Goal: Task Accomplishment & Management: Use online tool/utility

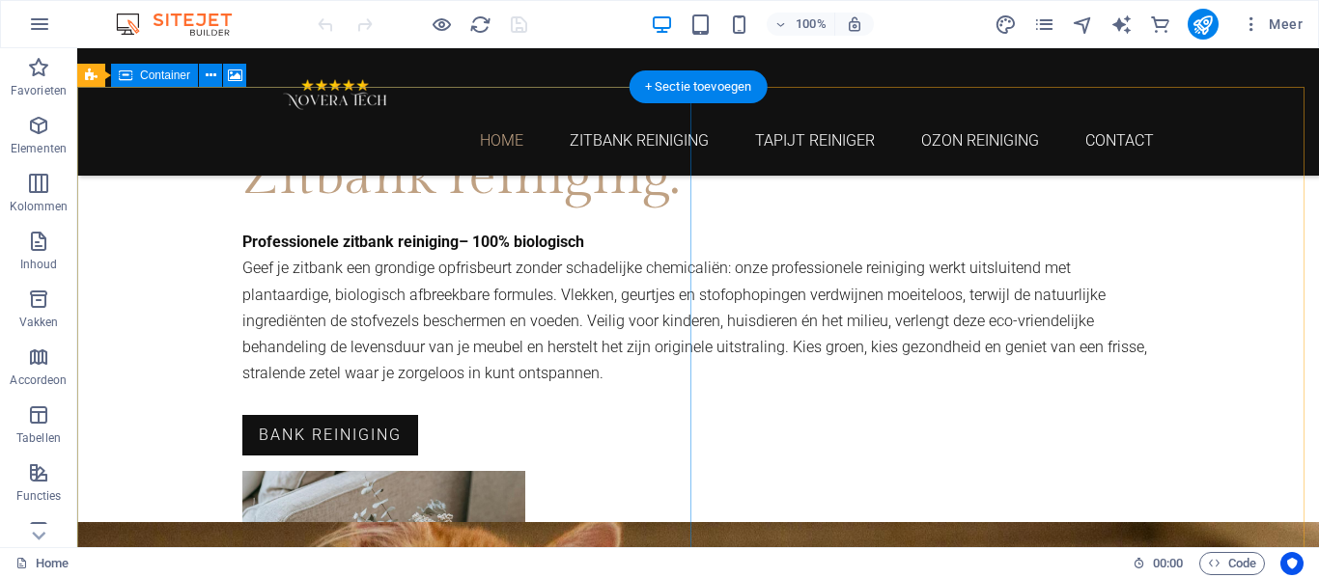
scroll to position [1159, 0]
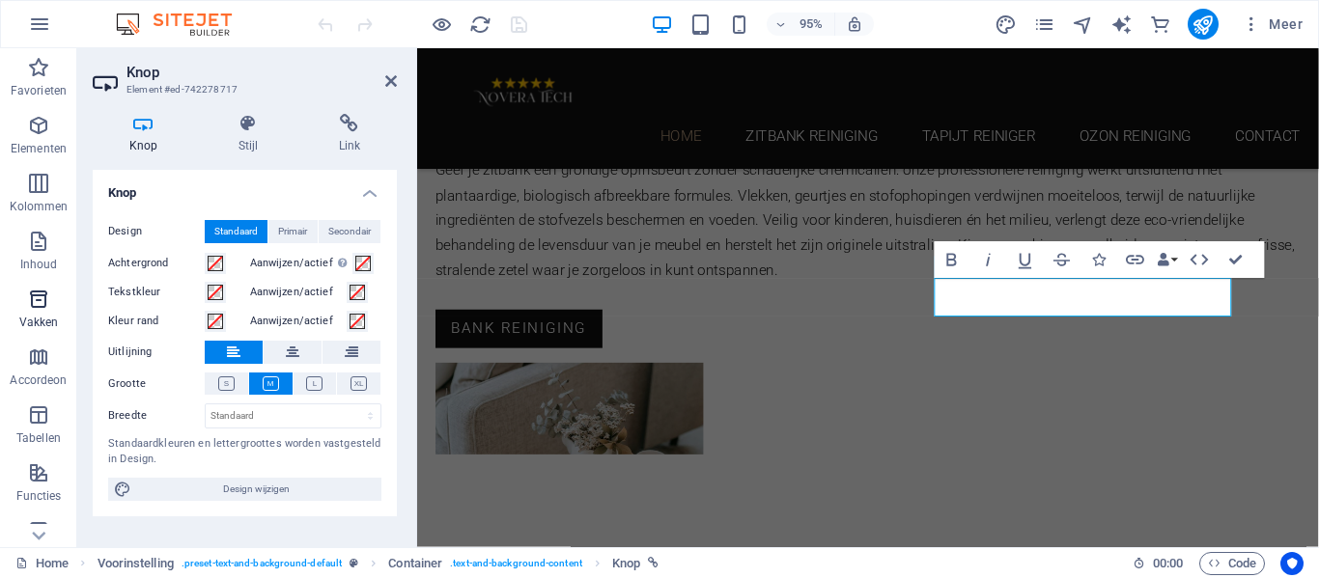
scroll to position [1507, 0]
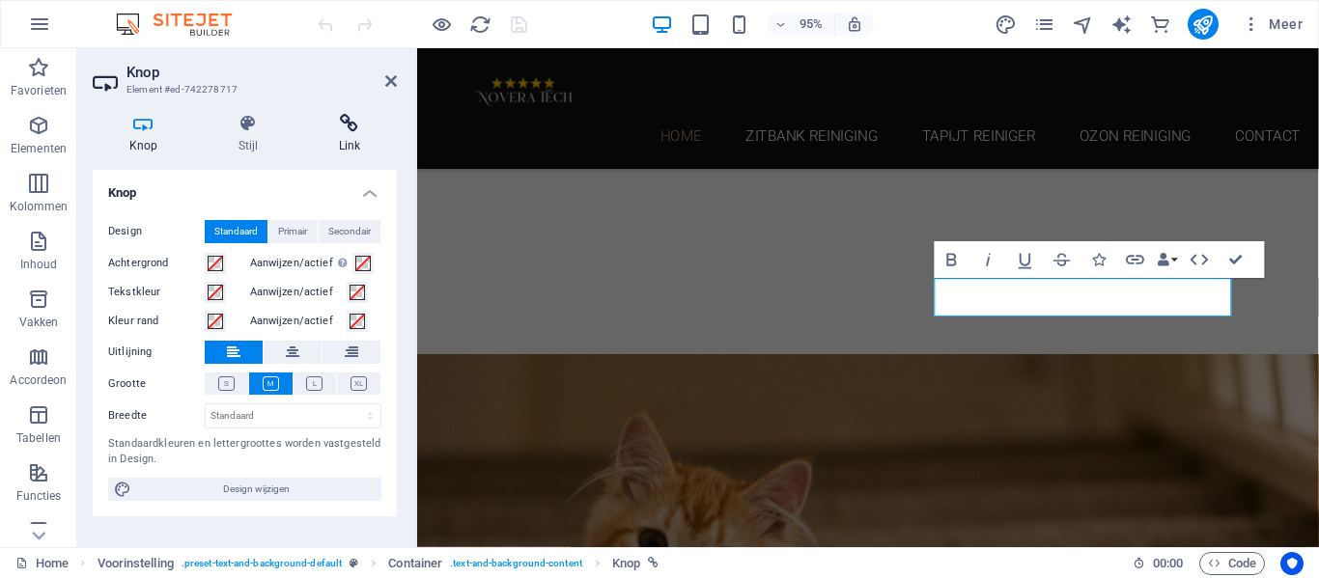
click at [346, 122] on icon at bounding box center [349, 123] width 95 height 19
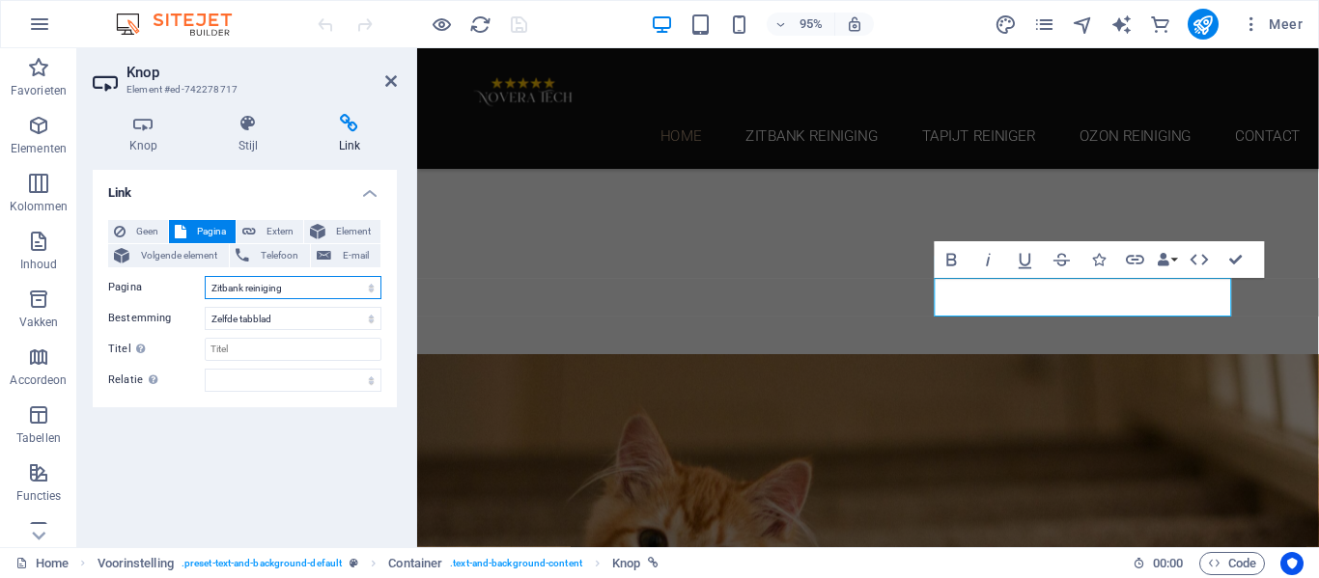
click at [343, 292] on select "Home Zitbank reiniging Tapijt reiniger Ozon reiniging Contact Legal Notice Priv…" at bounding box center [293, 287] width 177 height 23
select select "2"
click at [205, 276] on select "Home Zitbank reiniging Tapijt reiniger Ozon reiniging Contact Legal Notice Priv…" at bounding box center [293, 287] width 177 height 23
click at [277, 441] on div "Link Geen Pagina Extern Element Volgende element Telefoon E-mail Pagina Home Zi…" at bounding box center [245, 351] width 304 height 362
click at [1200, 22] on icon "publish" at bounding box center [1203, 25] width 22 height 22
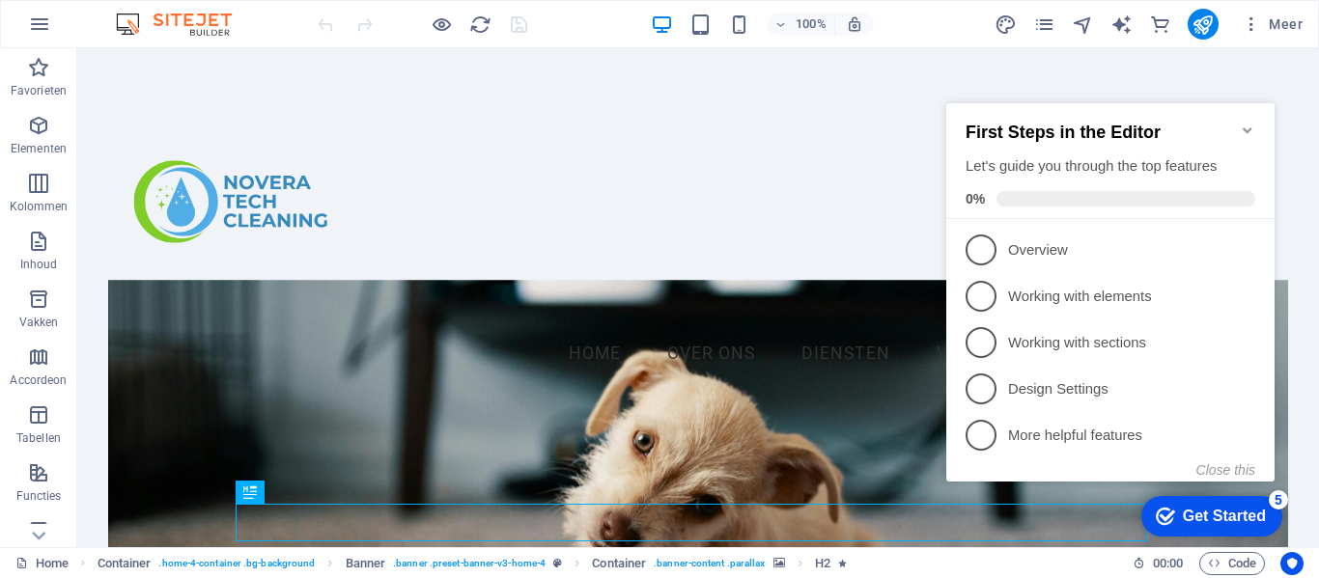
click at [1251, 127] on icon "Minimize checklist" at bounding box center [1247, 130] width 9 height 6
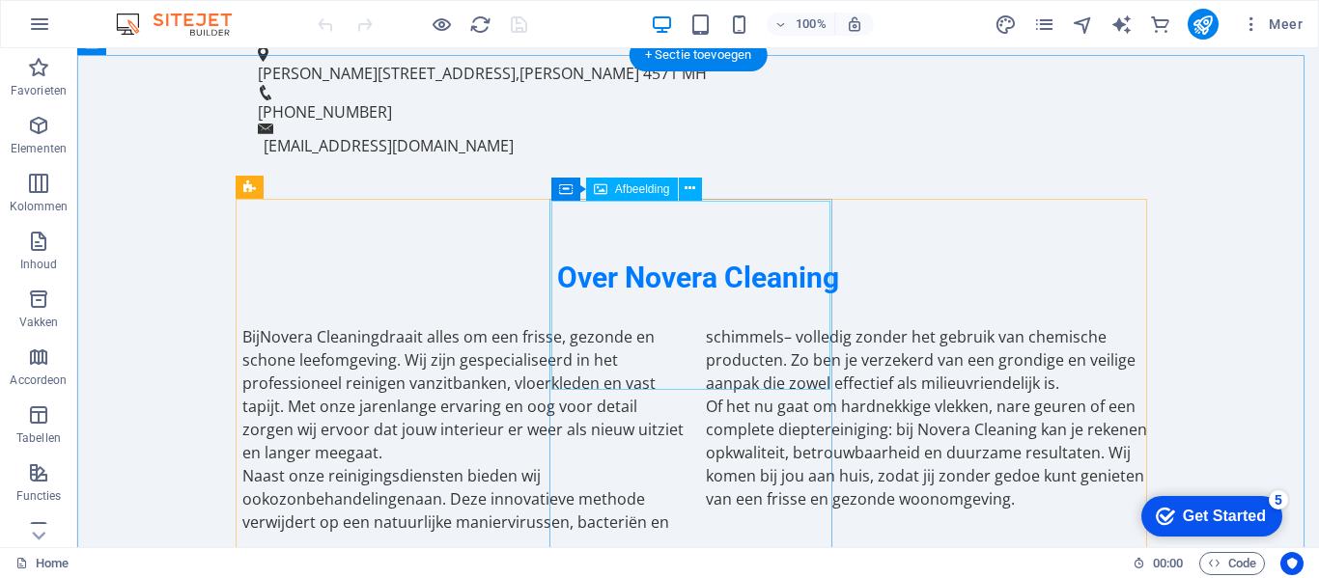
scroll to position [1255, 0]
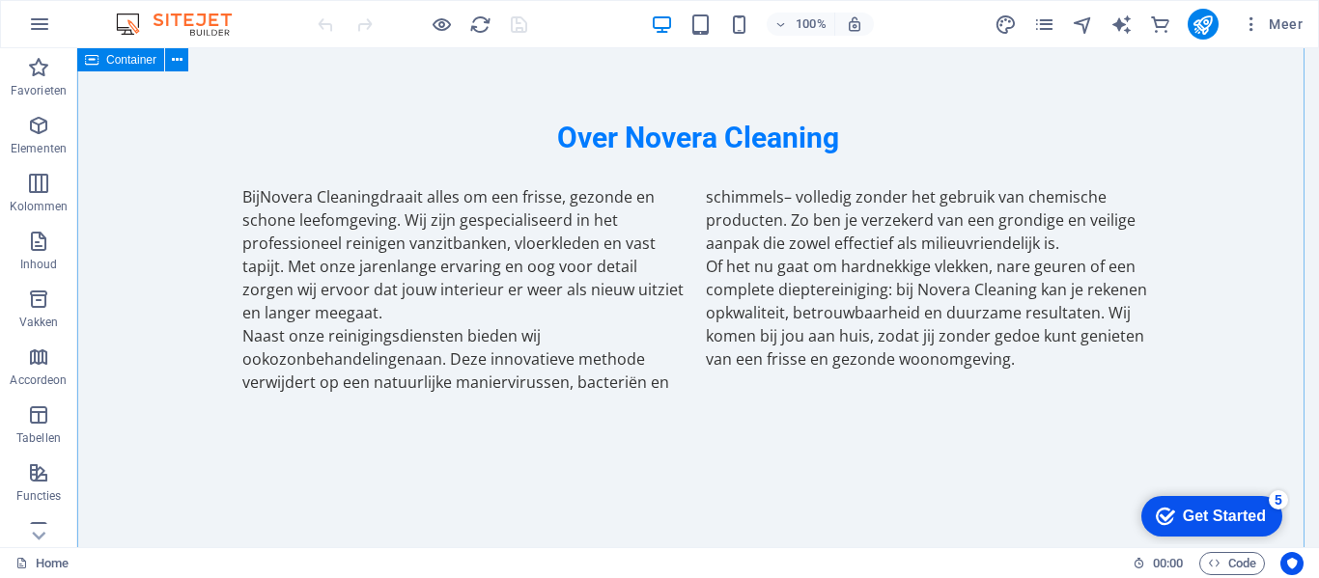
click at [183, 61] on button at bounding box center [176, 59] width 23 height 23
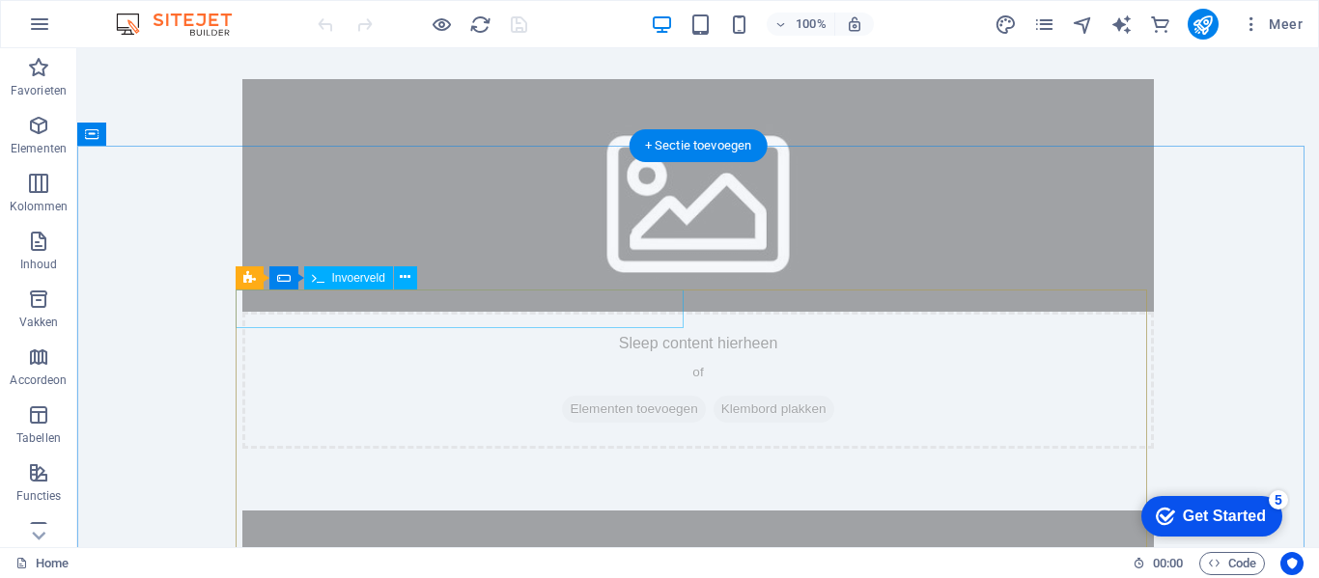
scroll to position [5342, 0]
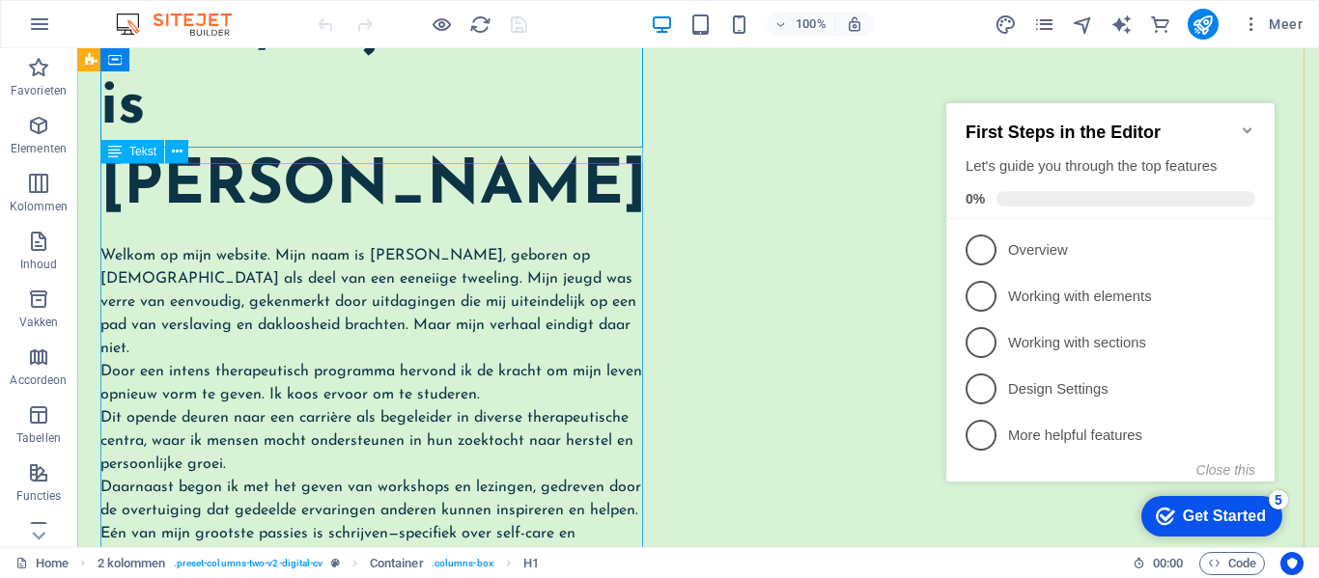
click at [369, 244] on div "Welkom op mijn website. Mijn naam is [PERSON_NAME], geboren op [DEMOGRAPHIC_DAT…" at bounding box center [373, 476] width 547 height 464
click at [369, 242] on div "Sleep hierheen om de bestaande content te vervangen. Druk op “Ctrl” als je een …" at bounding box center [698, 297] width 1242 height 499
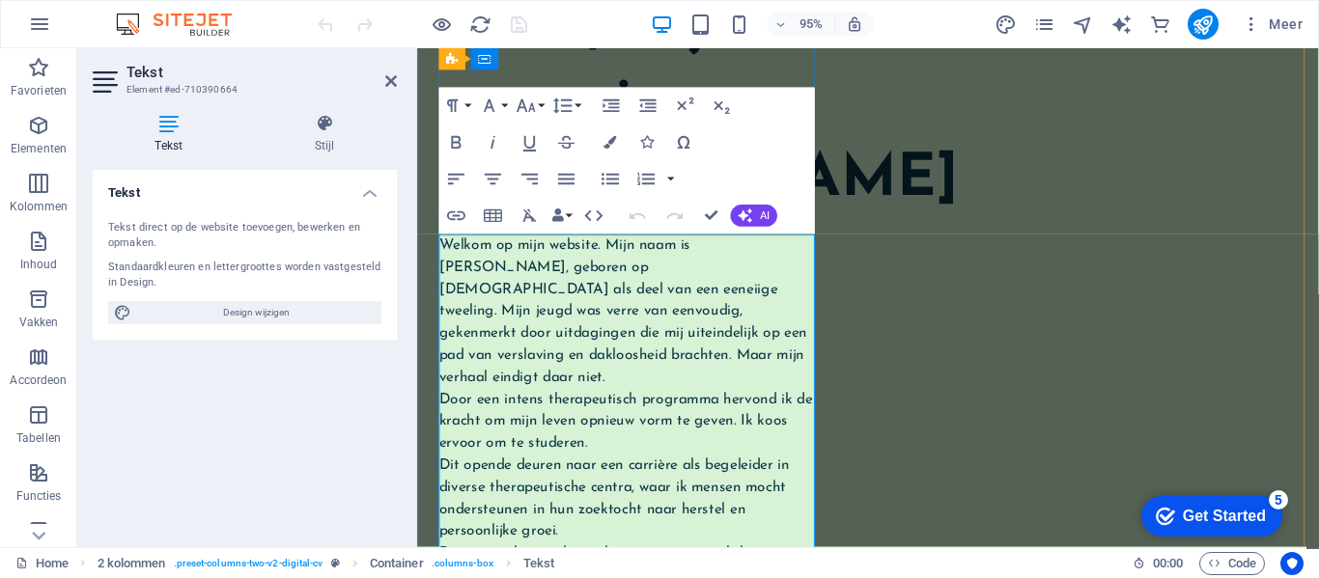
click at [751, 425] on span "Door een intens therapeutisch programma hervond ik de kracht om mijn leven opni…" at bounding box center [636, 441] width 393 height 62
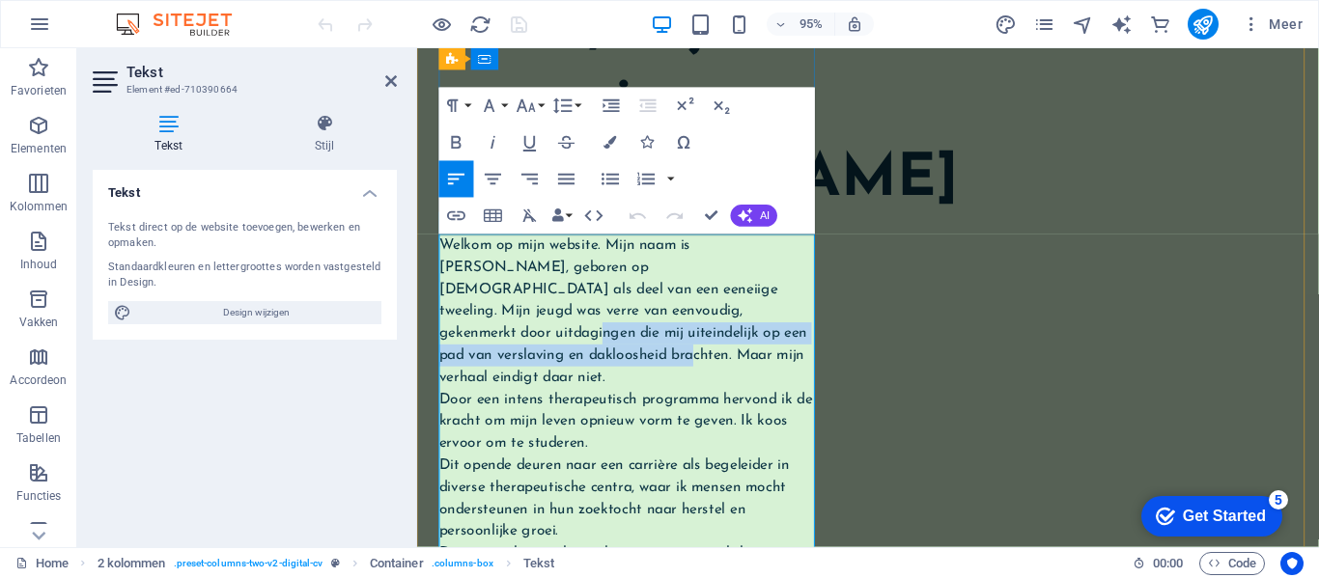
drag, startPoint x: 650, startPoint y: 318, endPoint x: 746, endPoint y: 351, distance: 102.3
click at [746, 351] on span "Welkom op mijn website. Mijn naam is [PERSON_NAME], geboren op [DEMOGRAPHIC_DAT…" at bounding box center [633, 325] width 387 height 155
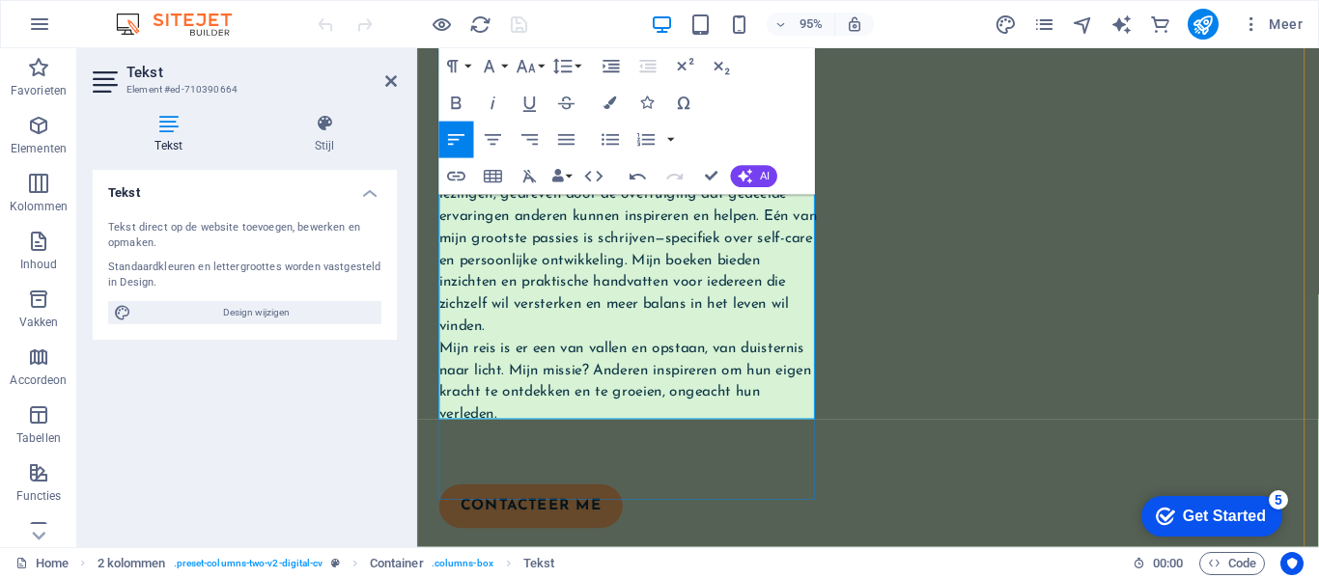
scroll to position [773, 0]
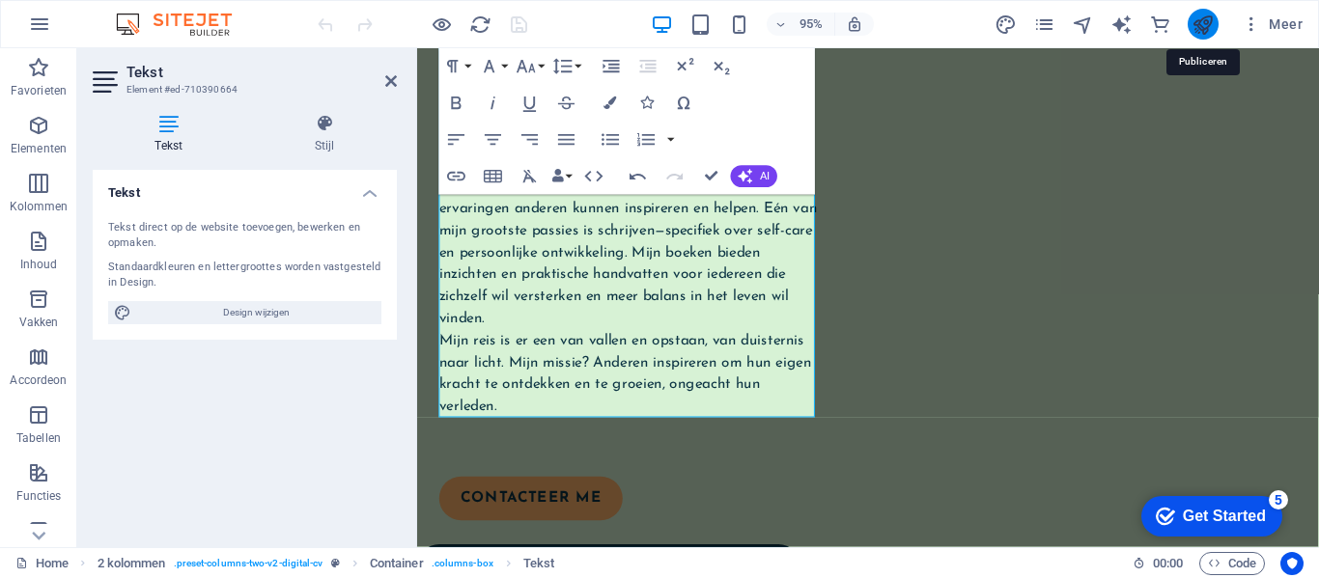
click at [1200, 33] on icon "publish" at bounding box center [1203, 25] width 22 height 22
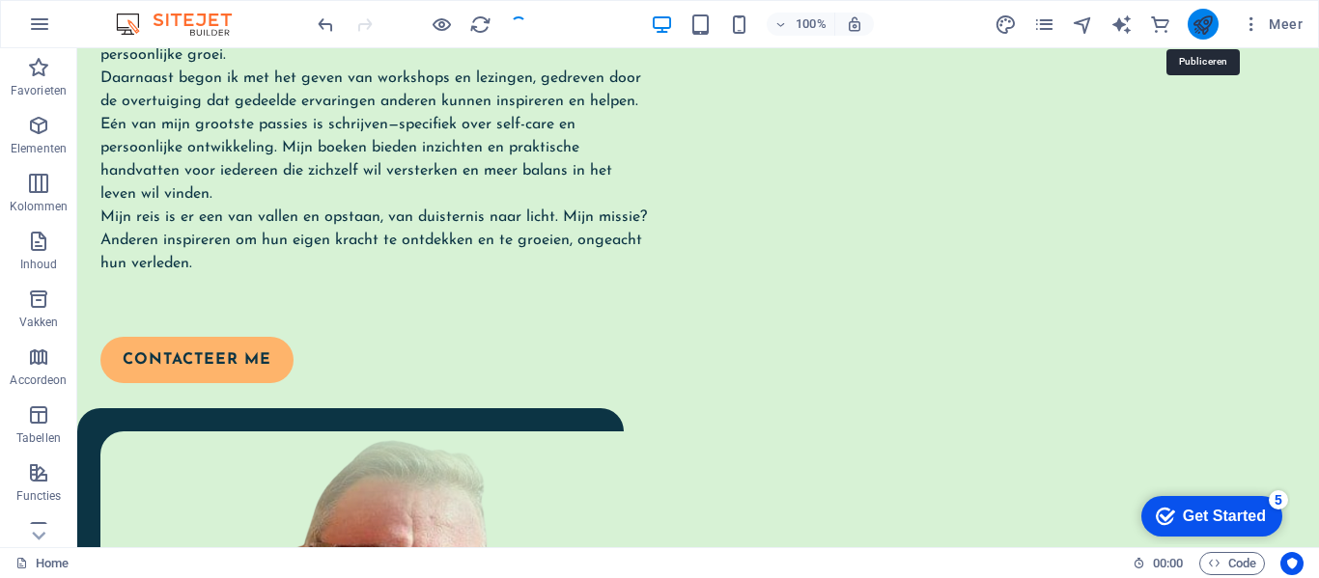
scroll to position [622, 0]
